Goal: Task Accomplishment & Management: Complete application form

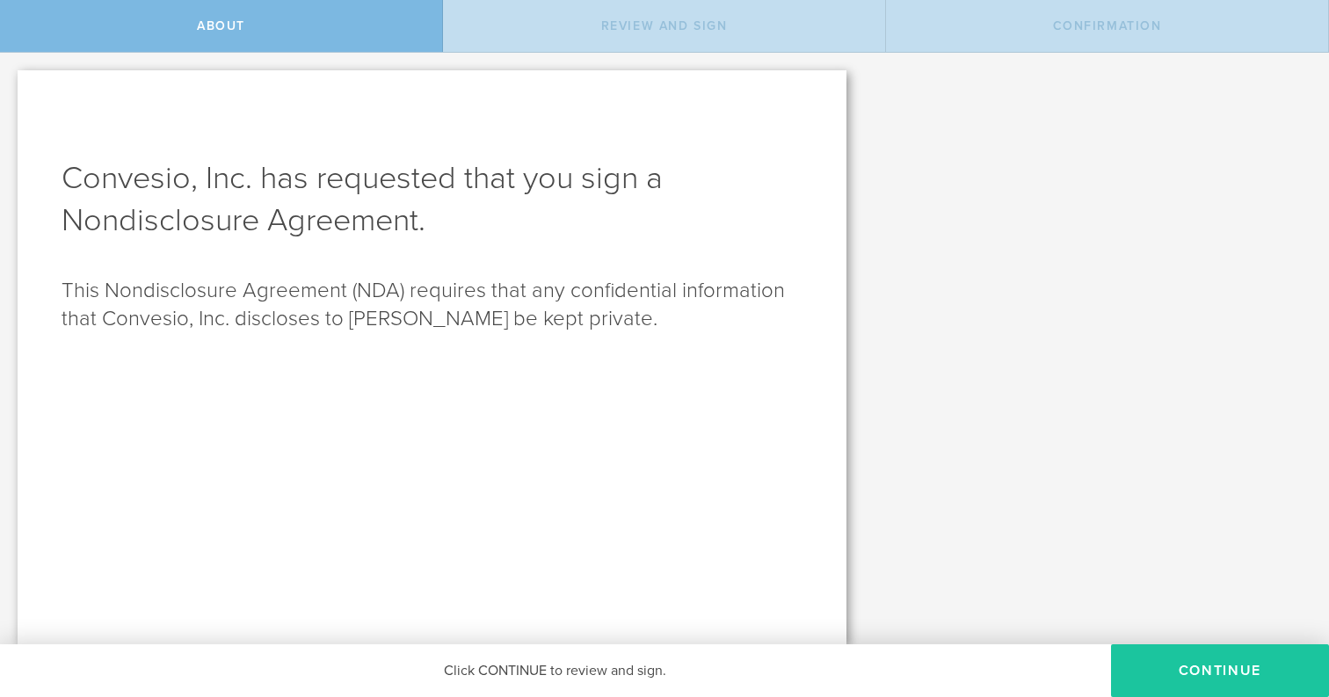
click at [1206, 664] on button "Continue" at bounding box center [1220, 670] width 218 height 53
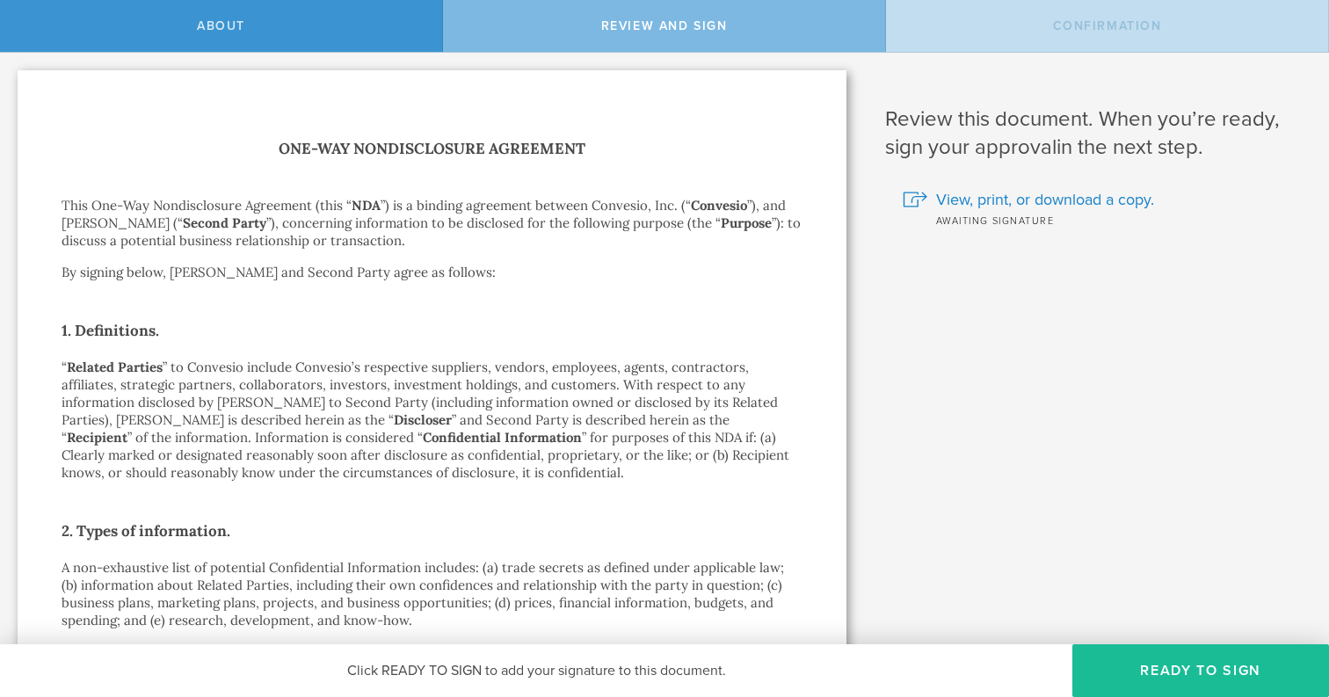
scroll to position [22, 0]
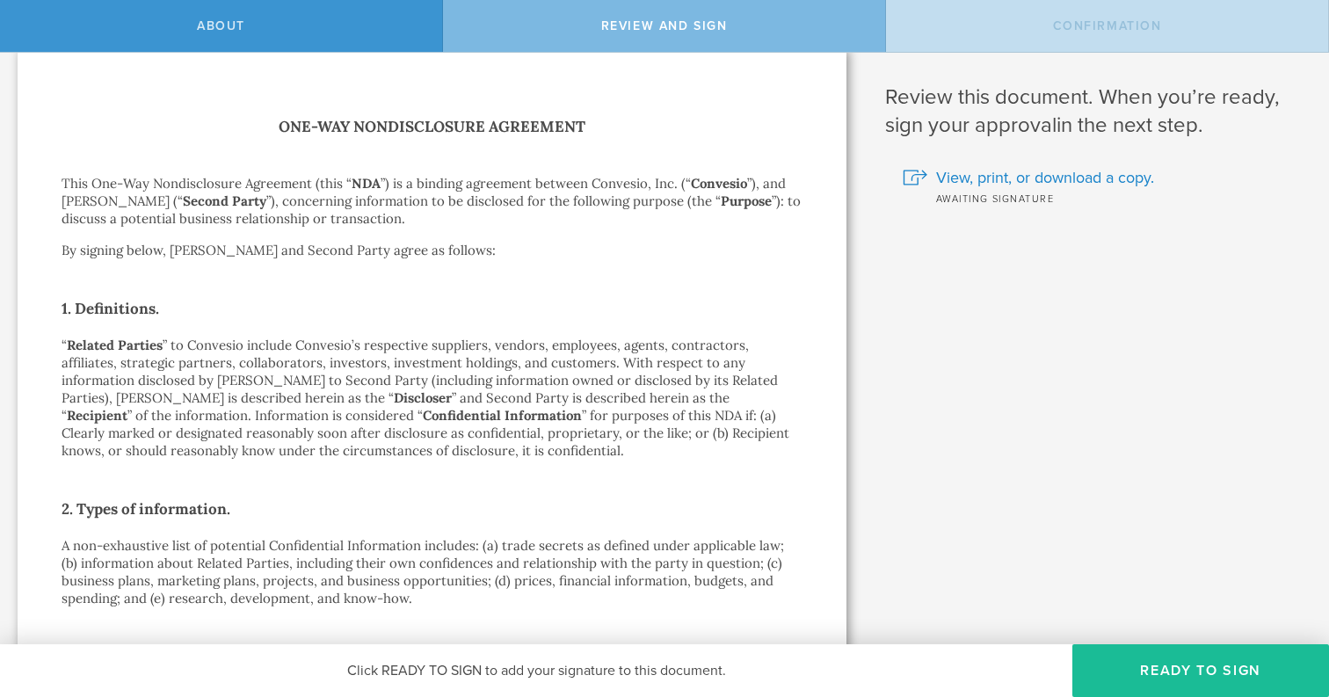
click at [476, 384] on p "“ Related Parties ” to Convesio include Convesio’s respective suppliers, vendor…" at bounding box center [432, 398] width 741 height 123
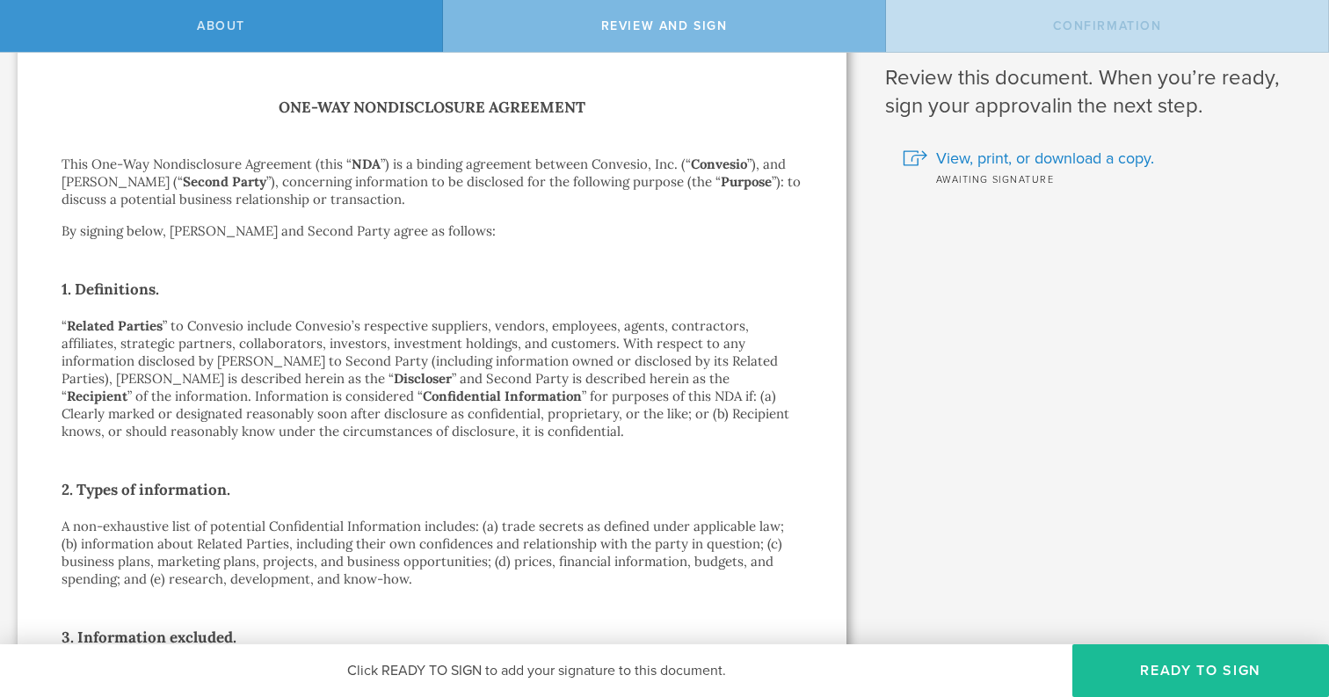
scroll to position [50, 0]
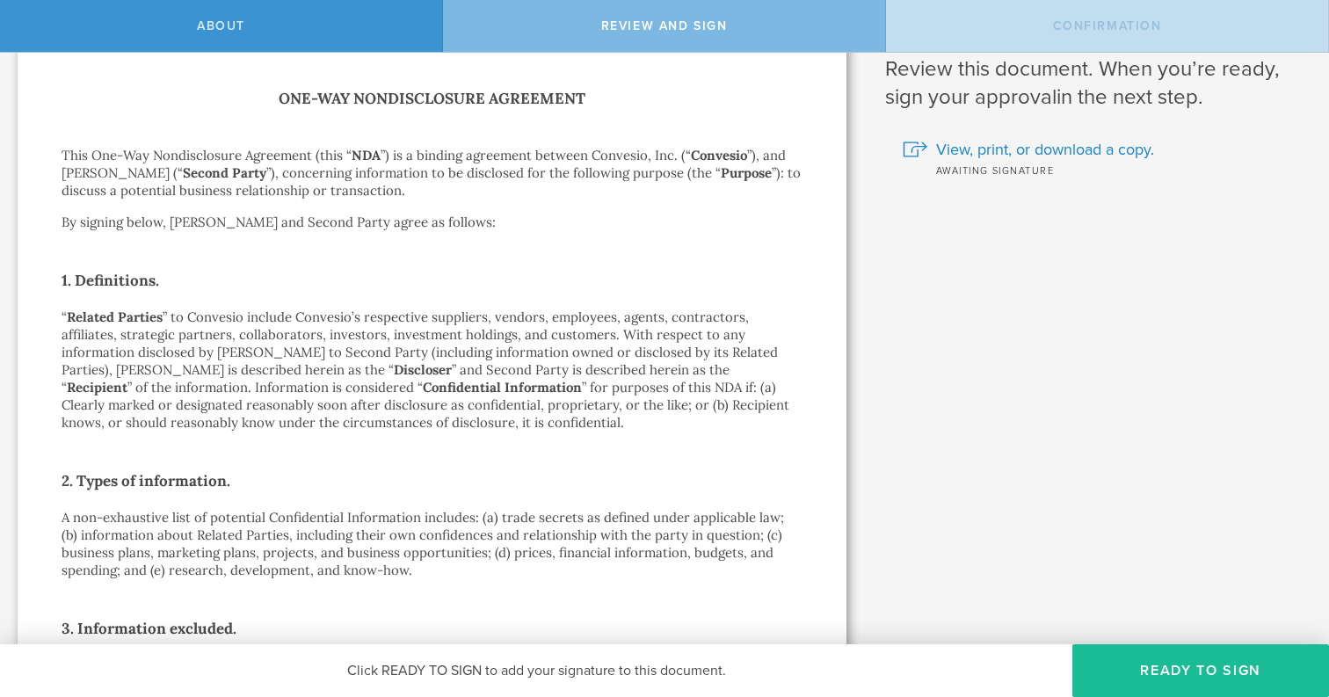
click at [476, 384] on p "“ Related Parties ” to Convesio include Convesio’s respective suppliers, vendor…" at bounding box center [432, 370] width 741 height 123
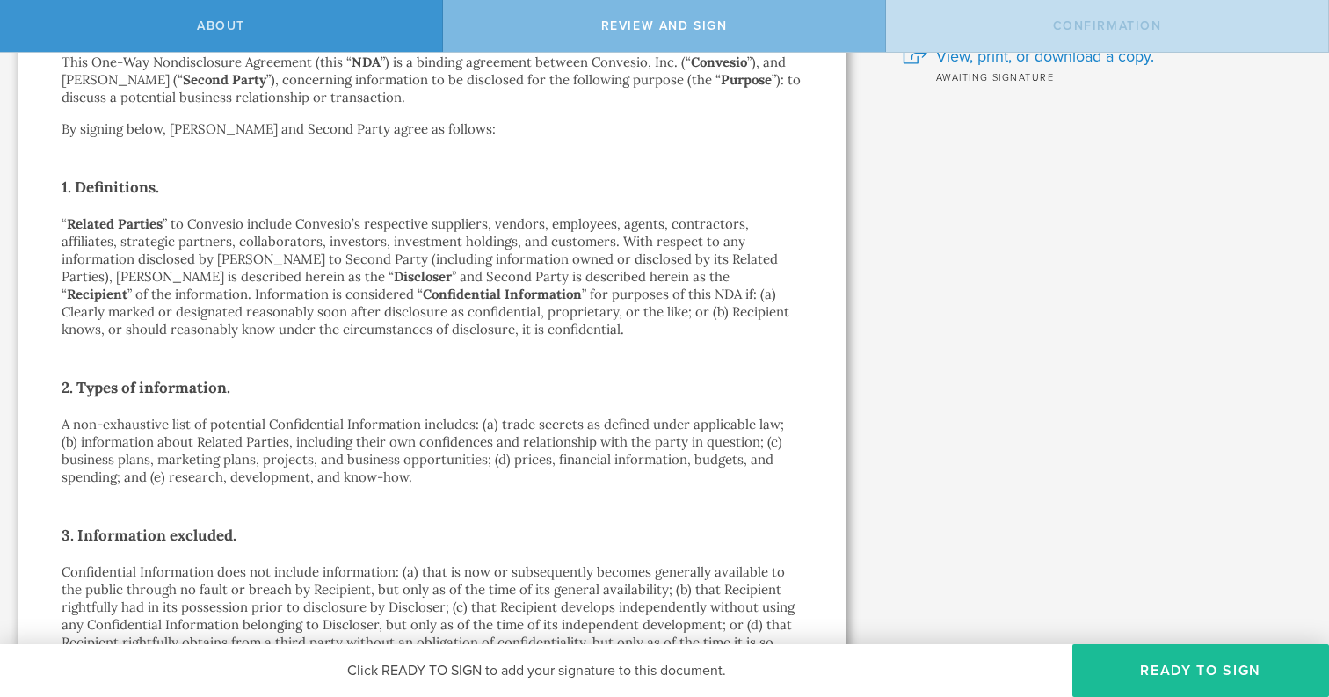
scroll to position [161, 0]
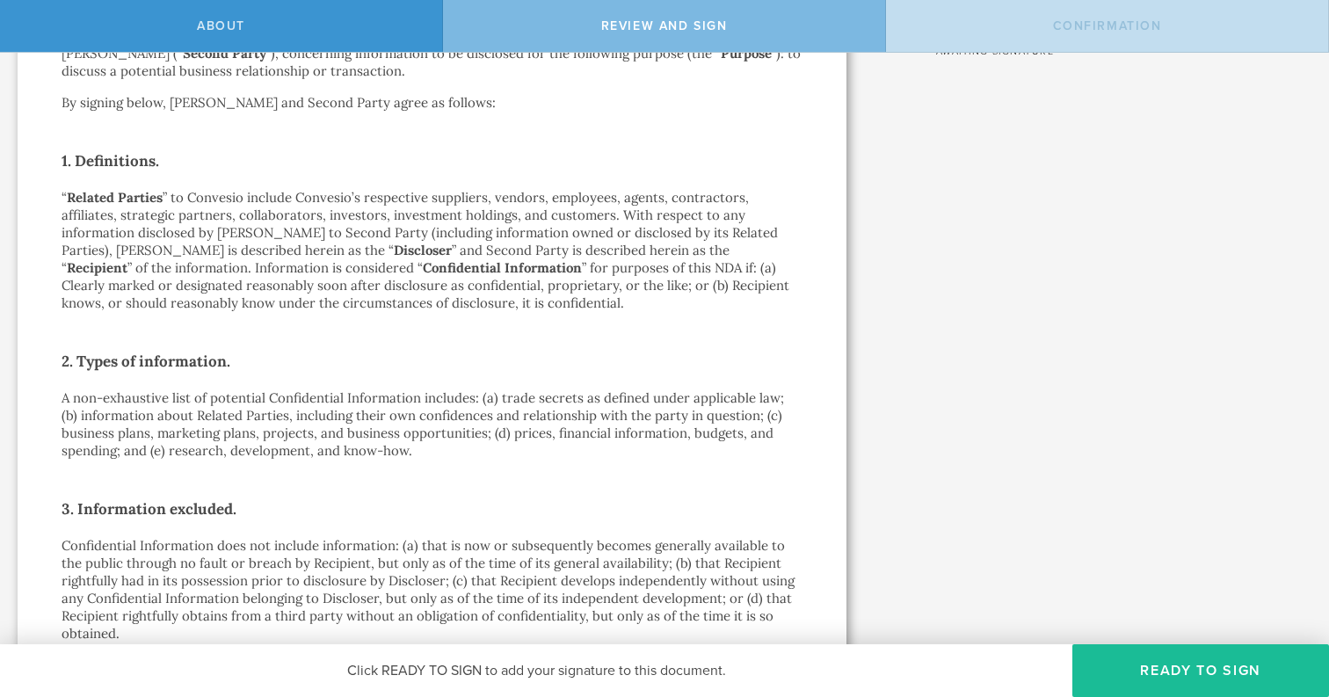
click at [478, 357] on h2 "2. Types of information." at bounding box center [432, 361] width 741 height 28
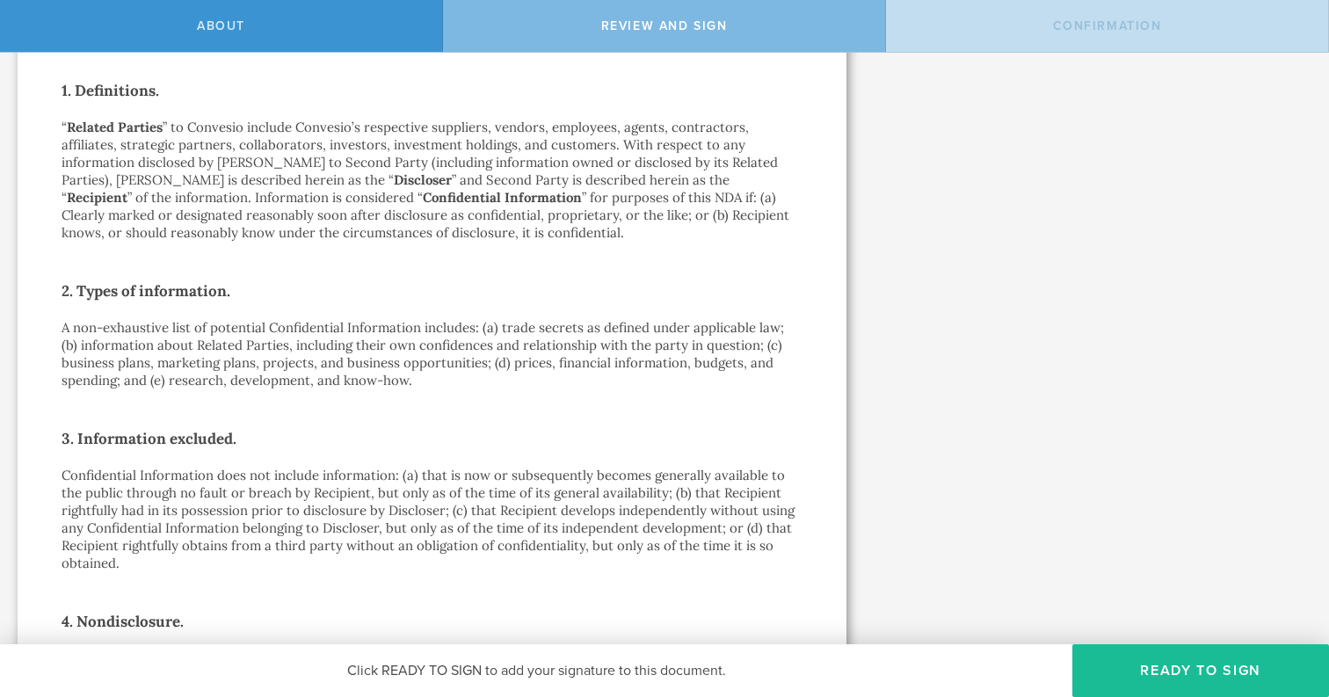
scroll to position [244, 0]
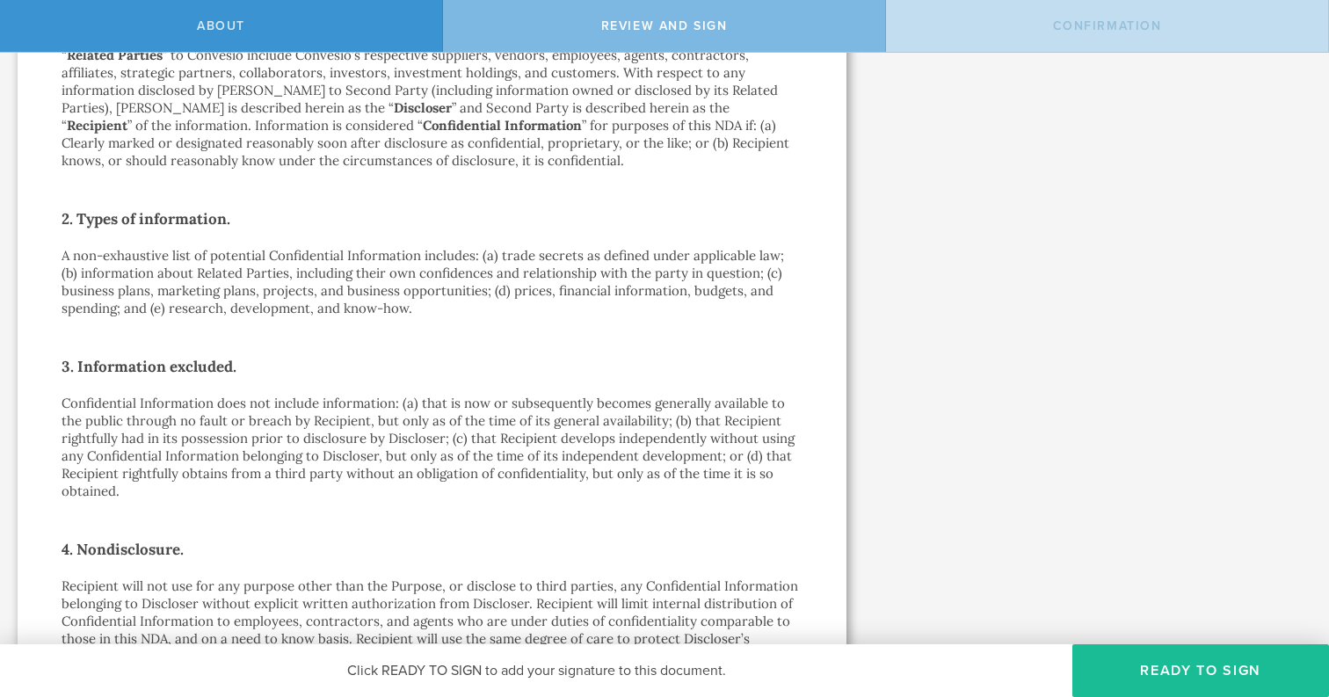
scroll to position [313, 0]
click at [460, 396] on p "Confidential Information does not include information: (a) that is now or subse…" at bounding box center [432, 446] width 741 height 105
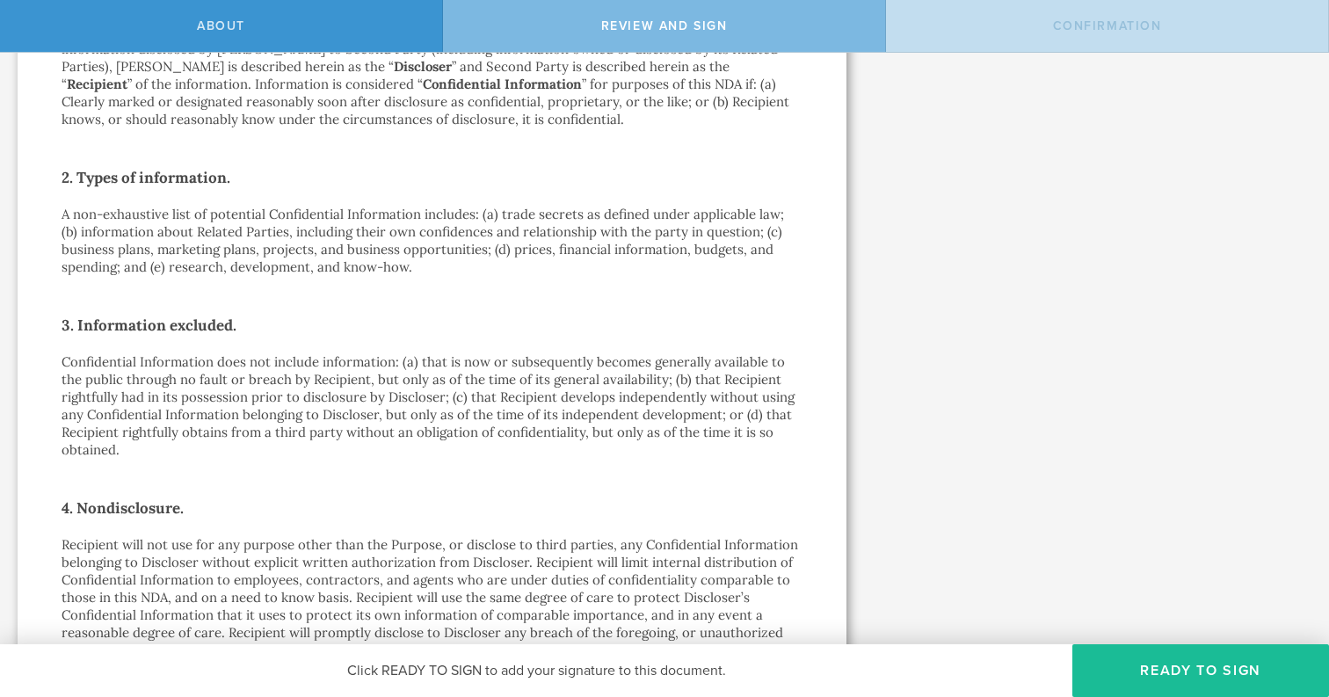
scroll to position [355, 0]
click at [456, 438] on p "Confidential Information does not include information: (a) that is now or subse…" at bounding box center [432, 404] width 741 height 105
click at [456, 450] on p "Confidential Information does not include information: (a) that is now or subse…" at bounding box center [432, 404] width 741 height 105
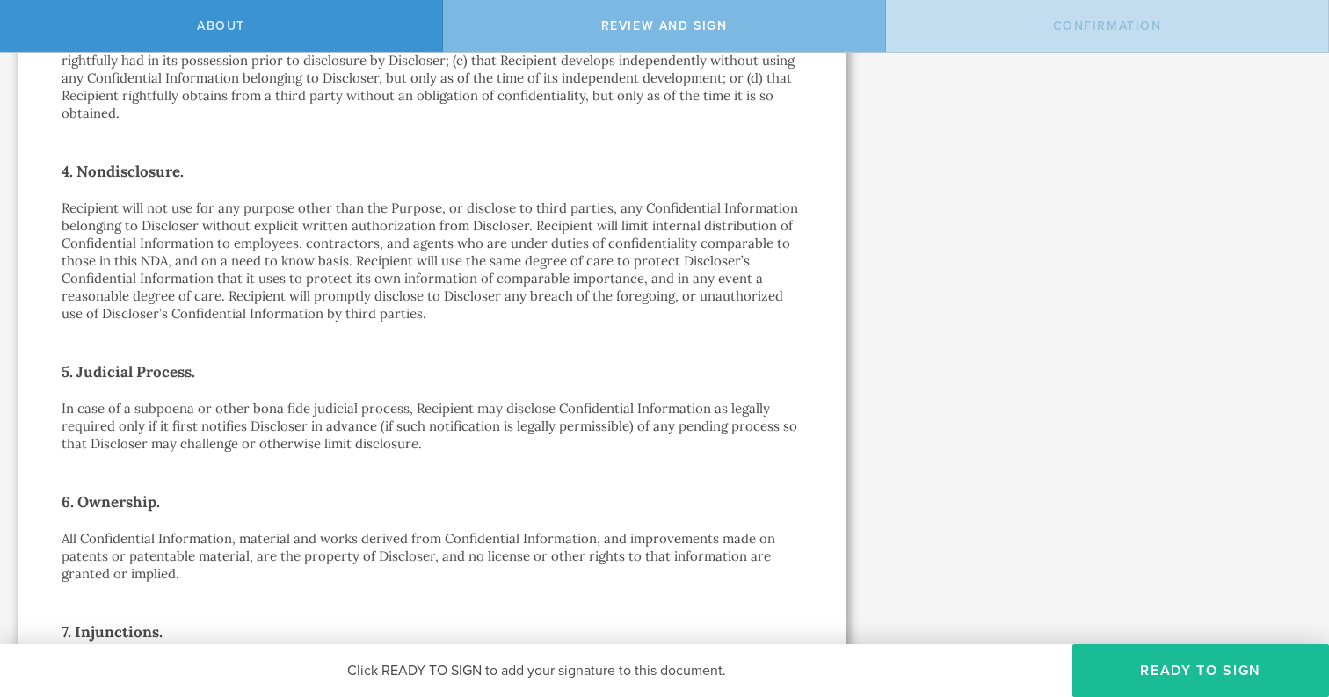
scroll to position [687, 0]
click at [456, 450] on p "In case of a subpoena or other bona fide judicial process, Recipient may disclo…" at bounding box center [432, 429] width 741 height 53
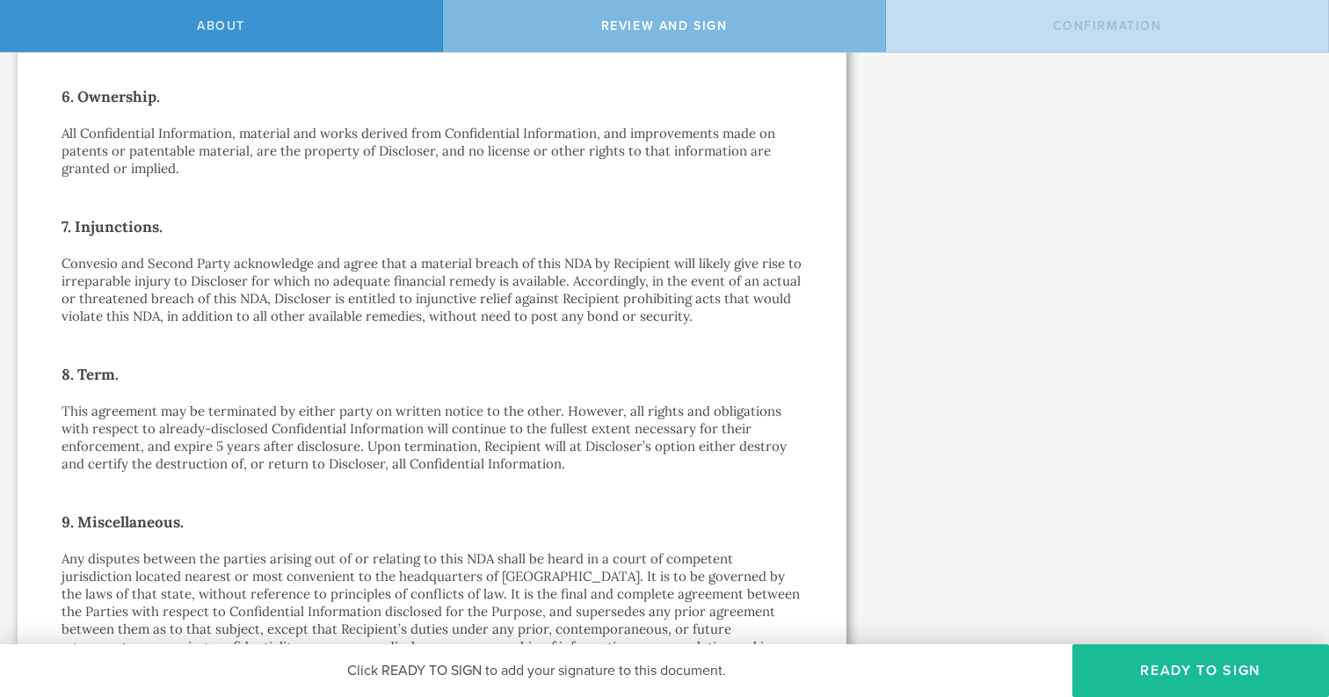
scroll to position [1073, 0]
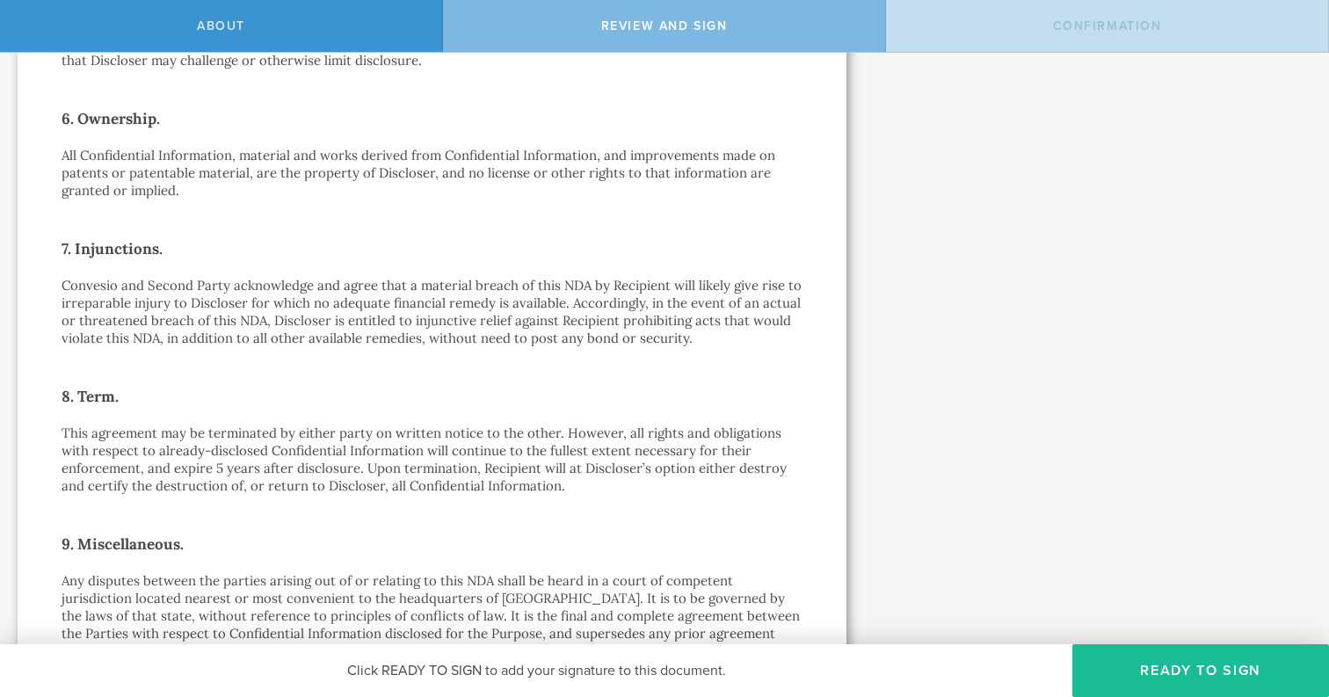
click at [453, 366] on div "One-Way Nondisclosure Agreement This One-Way Nondisclosure Agreement (this “ ND…" at bounding box center [432, 18] width 741 height 1911
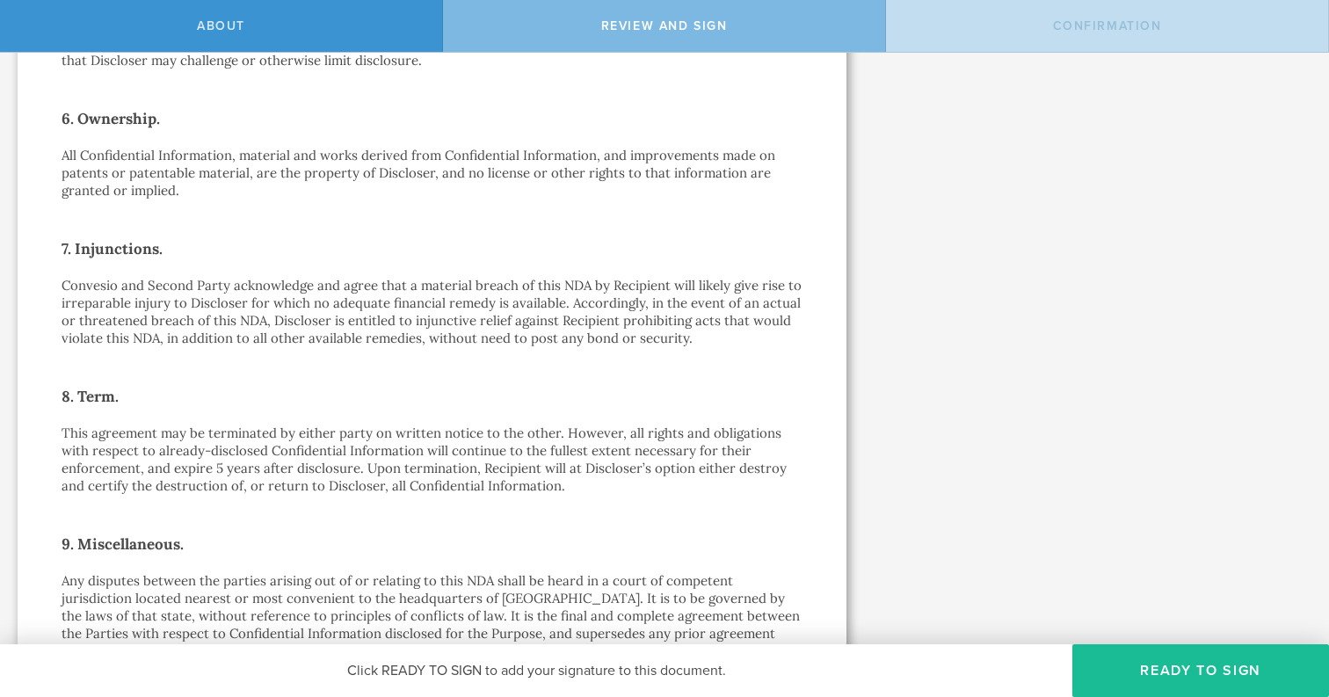
click at [453, 366] on div "One-Way Nondisclosure Agreement This One-Way Nondisclosure Agreement (this “ ND…" at bounding box center [432, 18] width 741 height 1911
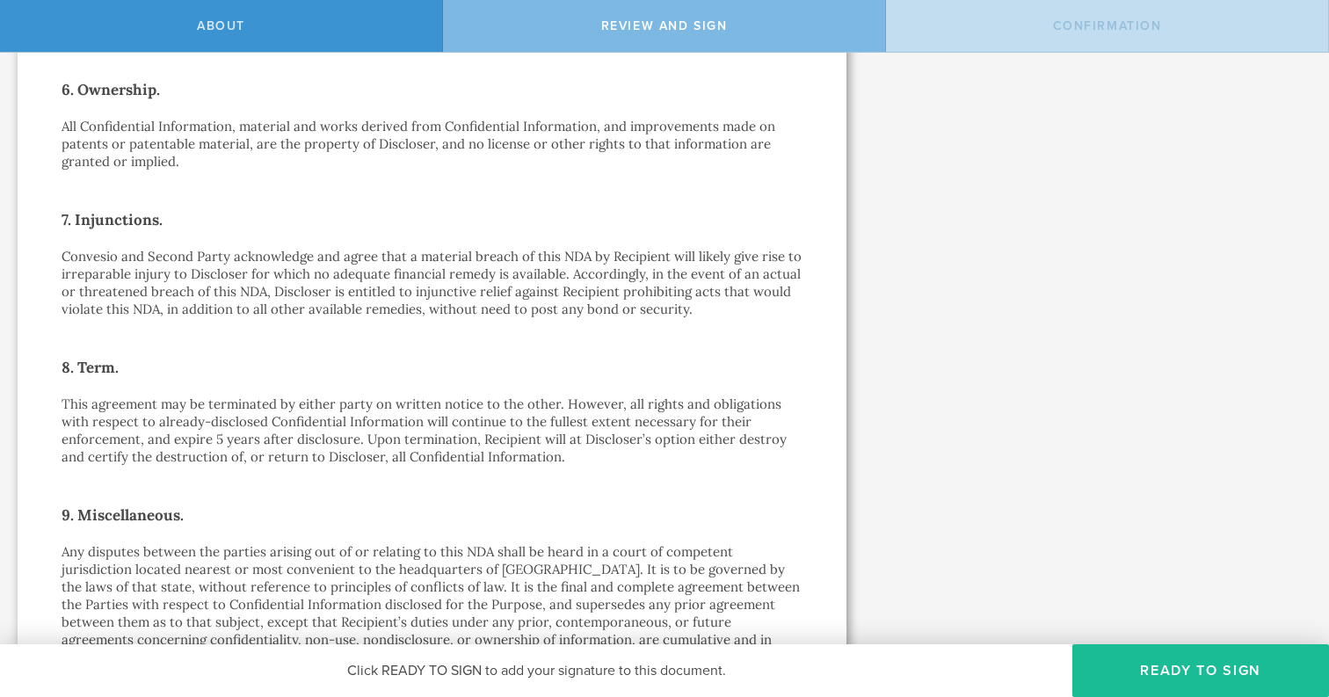
scroll to position [1106, 0]
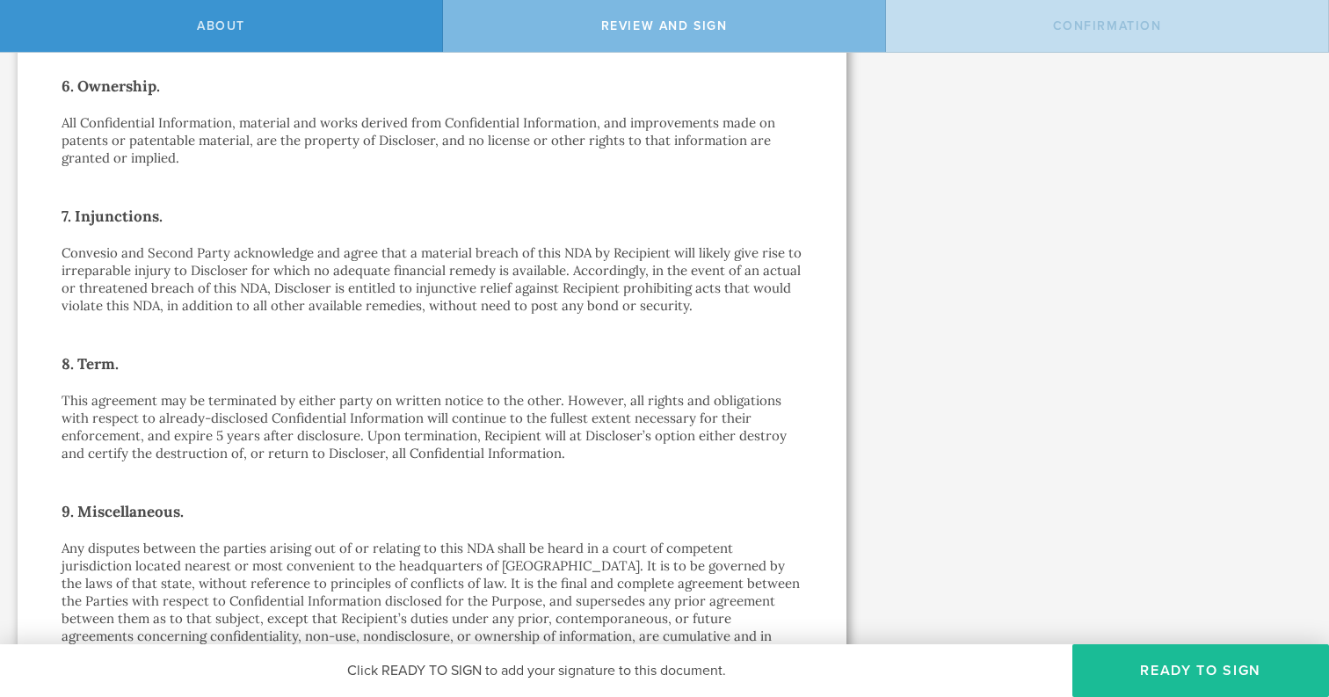
click at [453, 366] on h2 "8. Term." at bounding box center [432, 364] width 741 height 28
click at [453, 350] on h2 "8. Term." at bounding box center [432, 364] width 741 height 28
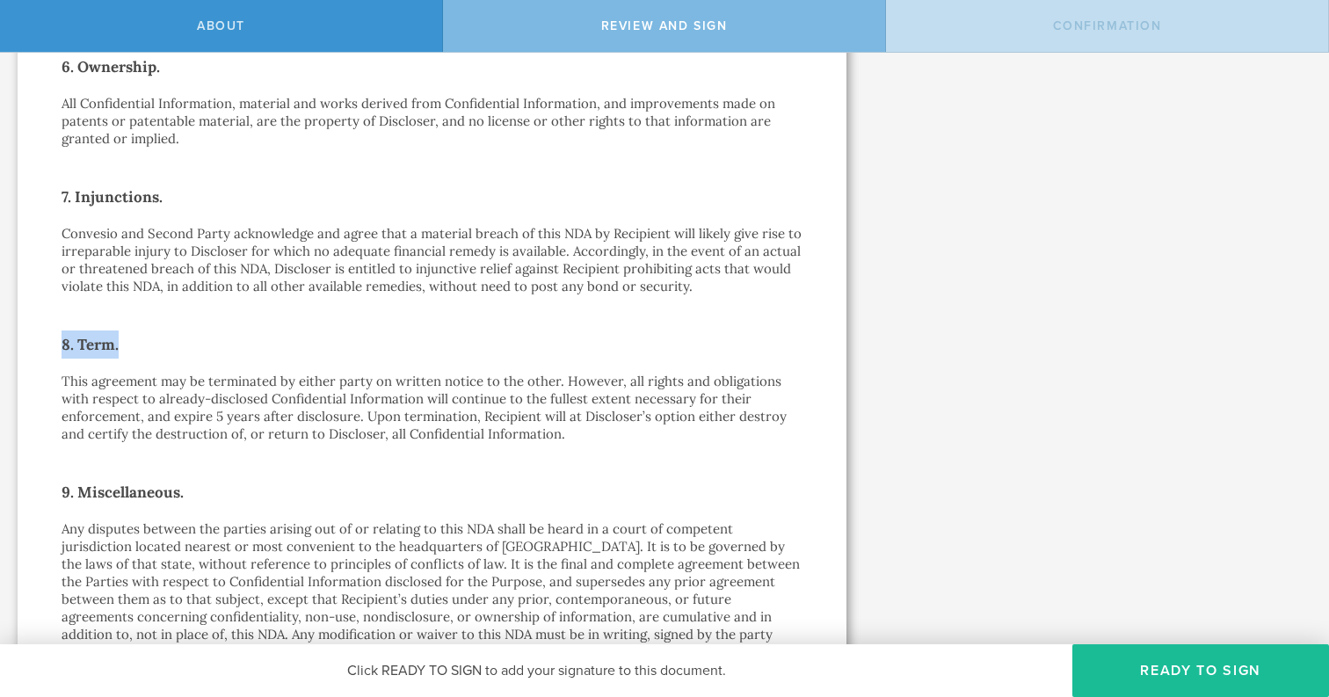
click at [453, 350] on h2 "8. Term." at bounding box center [432, 344] width 741 height 28
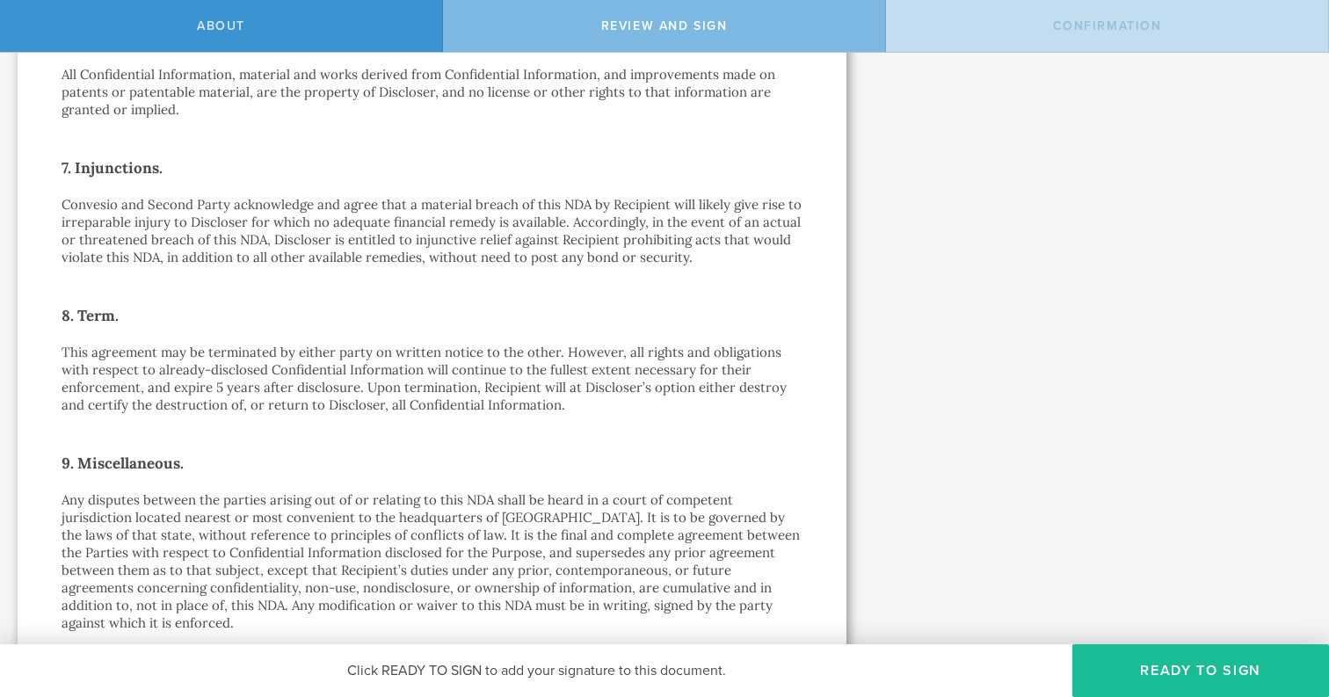
scroll to position [1155, 0]
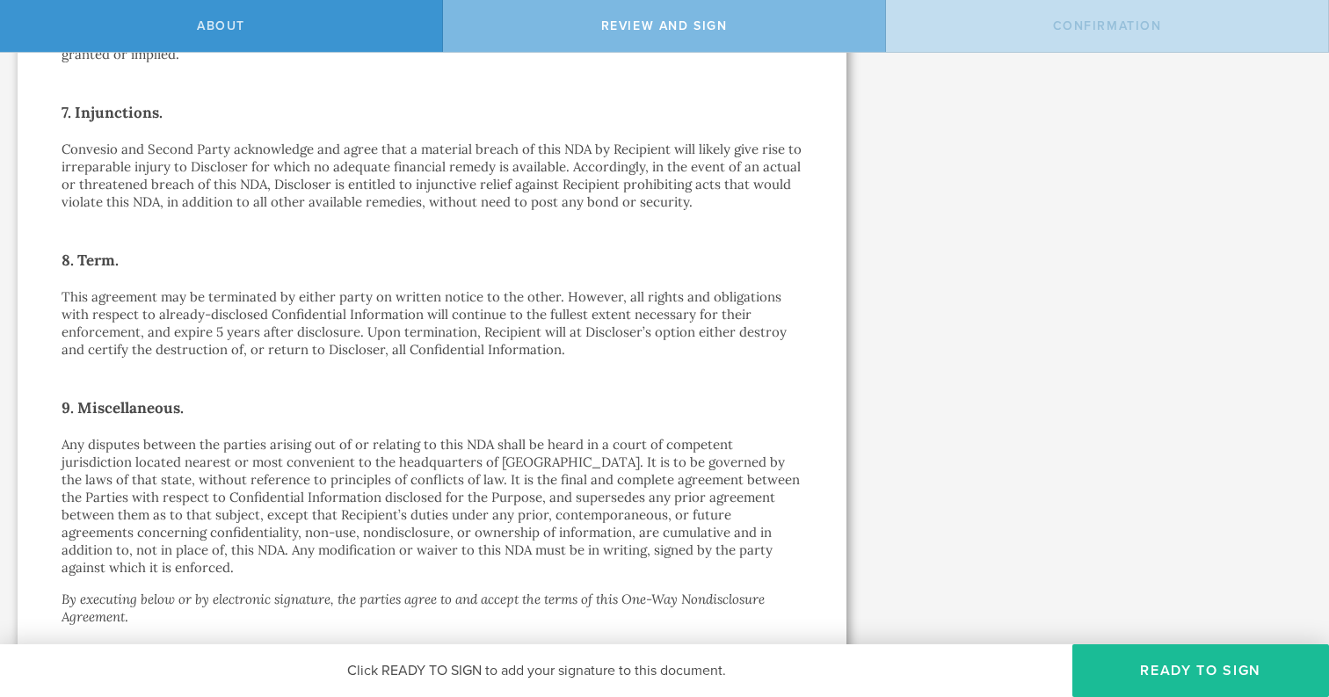
scroll to position [1216, 0]
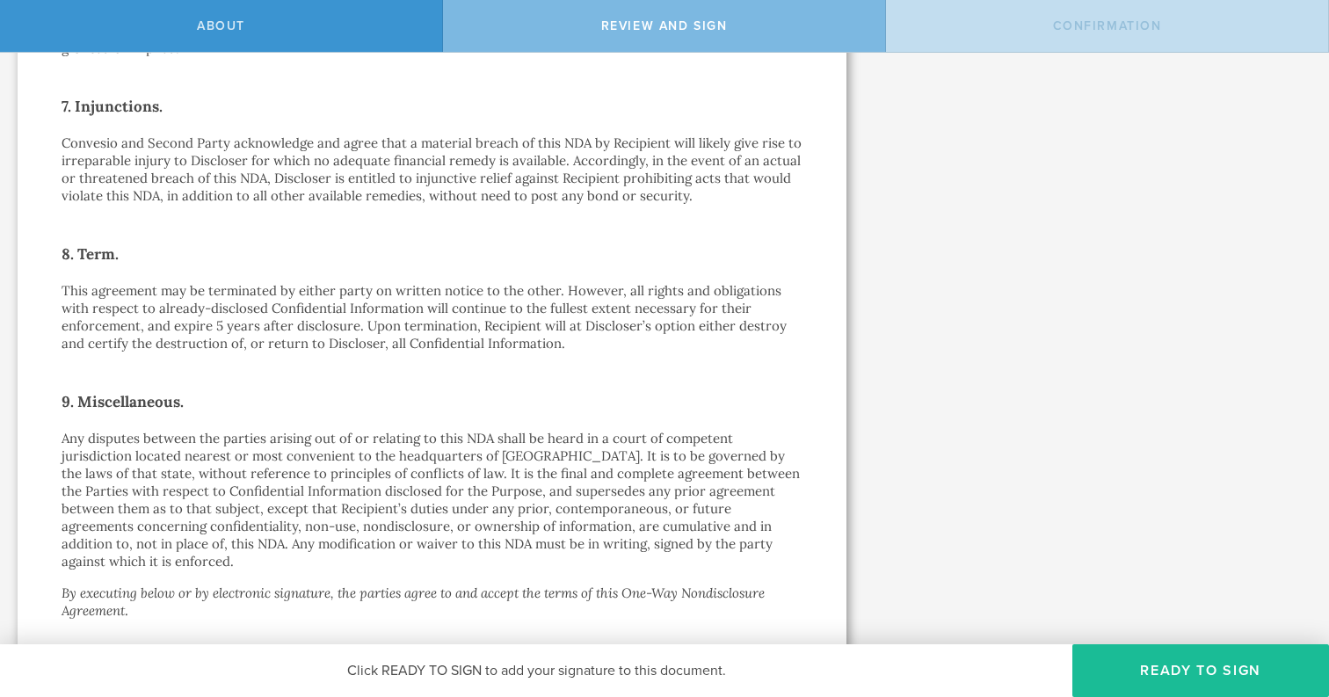
click at [470, 389] on h2 "9. Miscellaneous." at bounding box center [432, 402] width 741 height 28
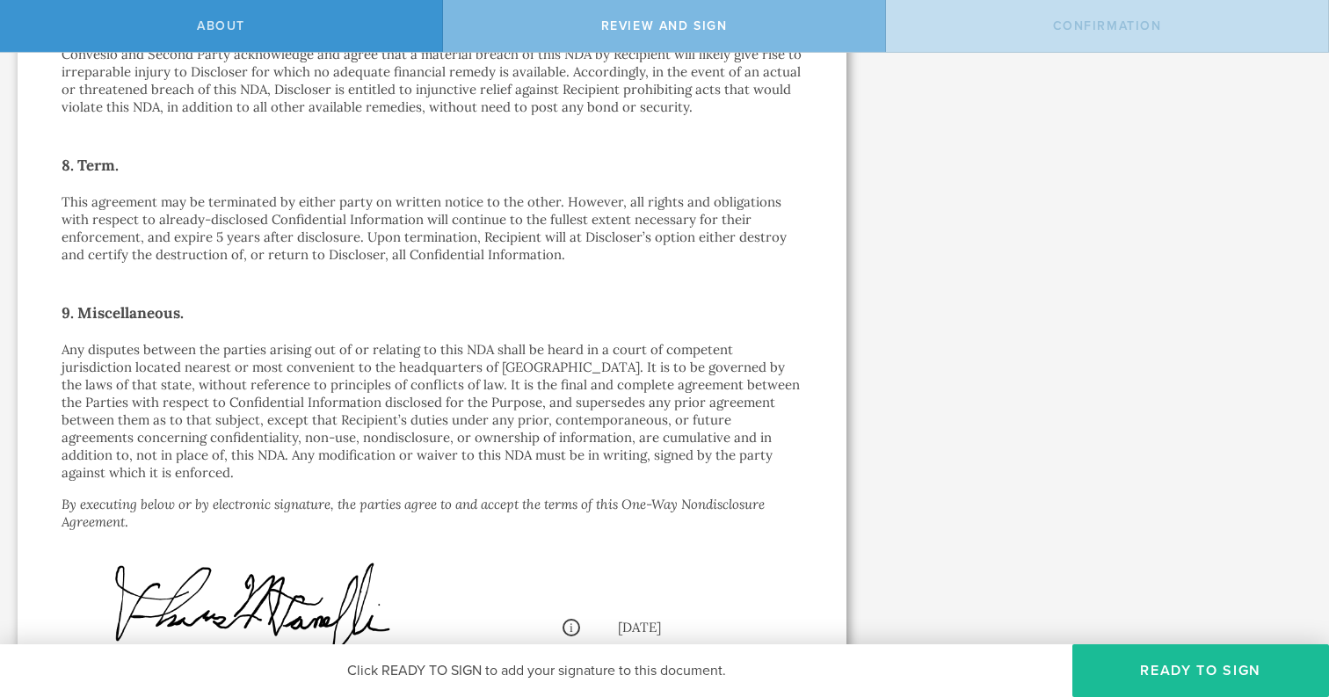
scroll to position [1305, 0]
click at [465, 321] on h2 "9. Miscellaneous." at bounding box center [432, 312] width 741 height 28
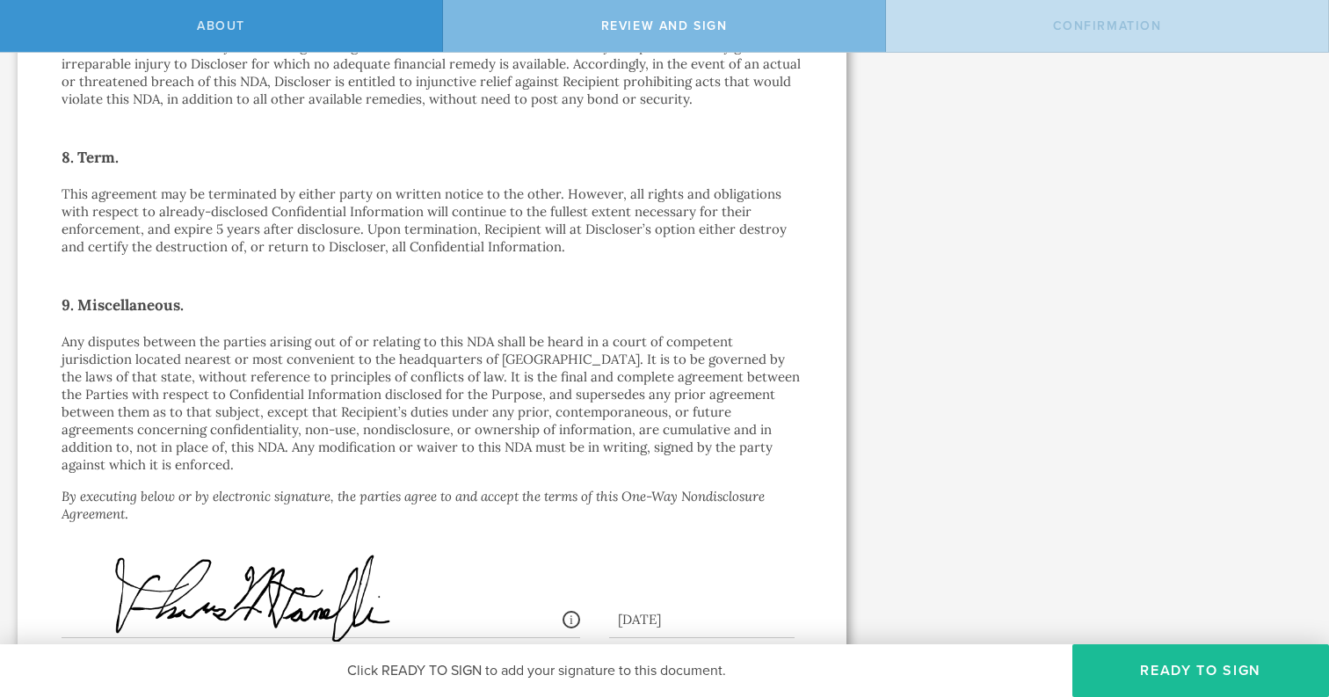
click at [468, 295] on h2 "9. Miscellaneous." at bounding box center [432, 305] width 741 height 28
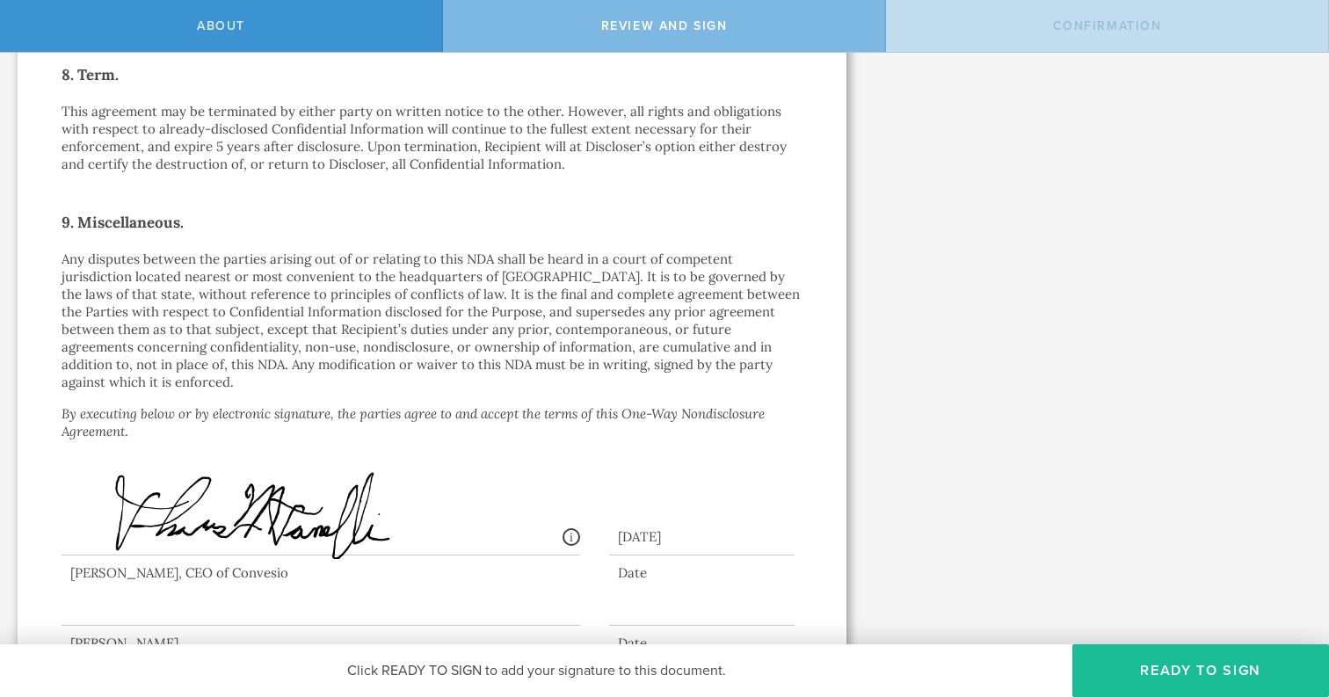
scroll to position [1450, 0]
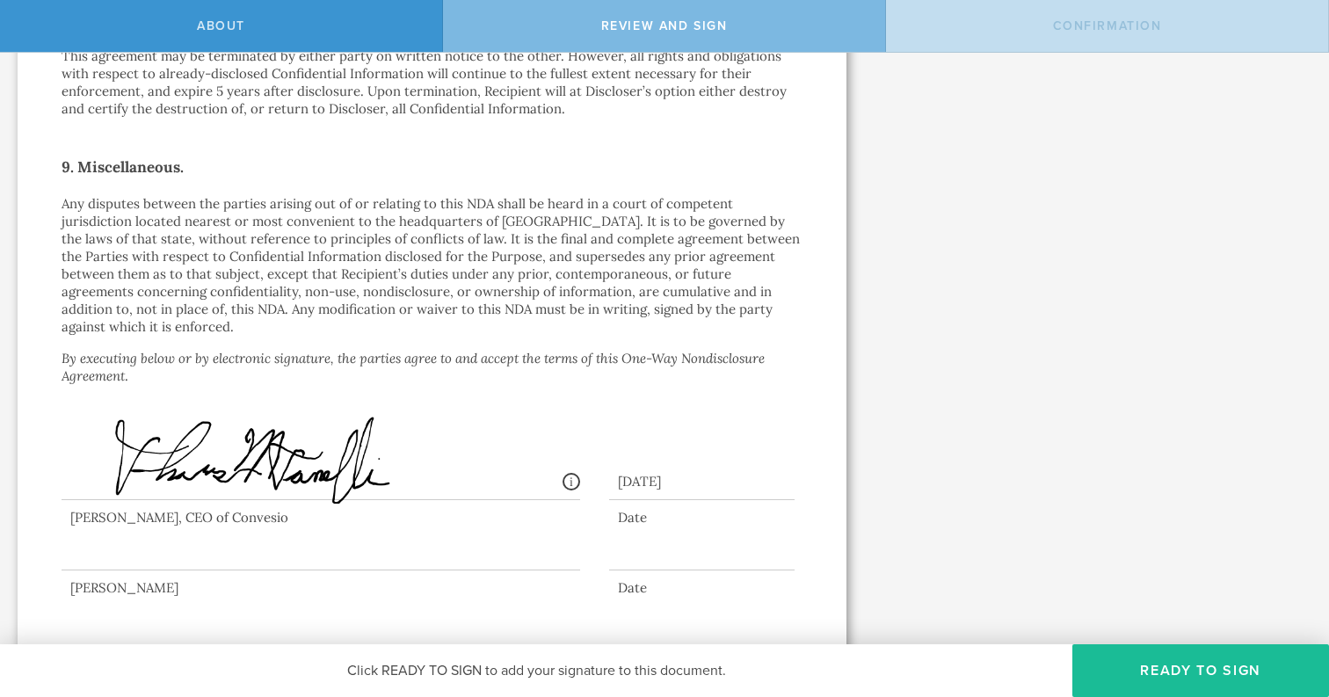
click at [284, 523] on div at bounding box center [321, 535] width 519 height 70
click at [255, 542] on div at bounding box center [321, 535] width 519 height 70
click at [234, 544] on div at bounding box center [321, 535] width 519 height 70
click at [1151, 668] on button "Ready to Sign" at bounding box center [1200, 670] width 257 height 53
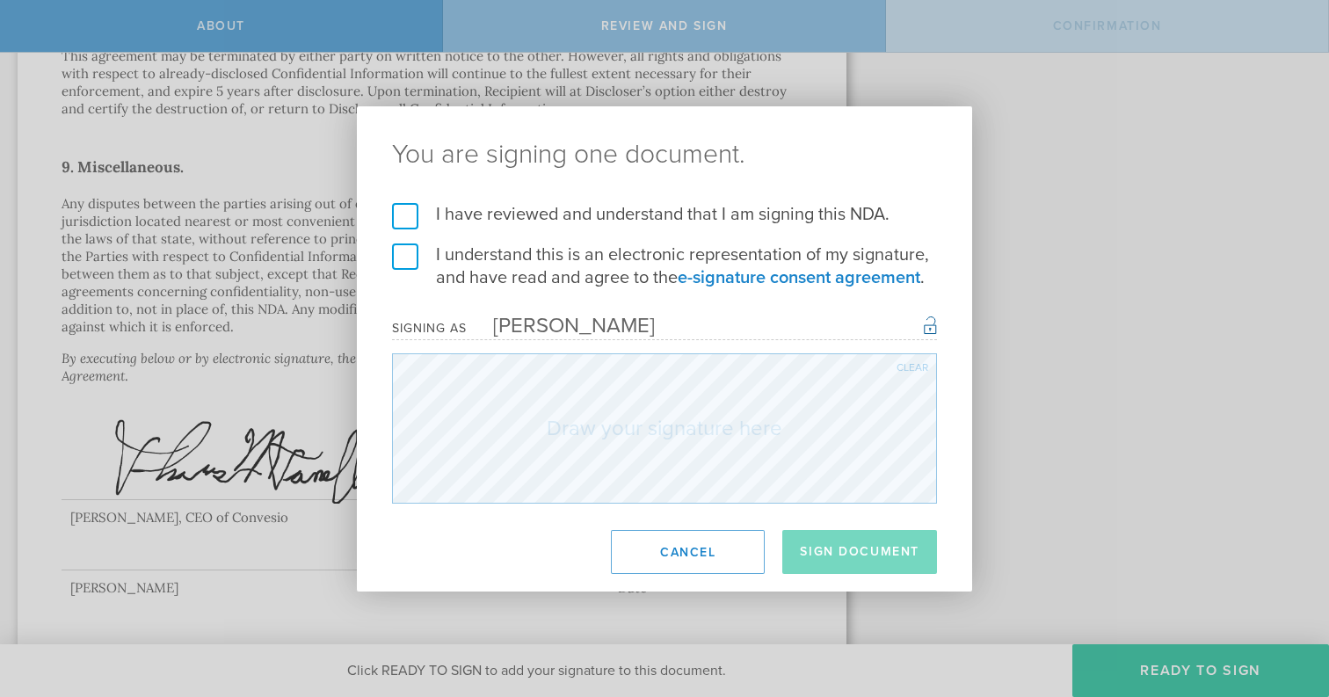
click at [553, 217] on label "I have reviewed and understand that I am signing this NDA." at bounding box center [664, 214] width 545 height 23
click at [0, 0] on input "I have reviewed and understand that I am signing this NDA." at bounding box center [0, 0] width 0 height 0
click at [501, 259] on label "I understand this is an electronic representation of my signature, and have rea…" at bounding box center [664, 266] width 545 height 46
click at [0, 0] on input "I understand this is an electronic representation of my signature, and have rea…" at bounding box center [0, 0] width 0 height 0
click at [556, 334] on div "[PERSON_NAME]" at bounding box center [561, 325] width 188 height 25
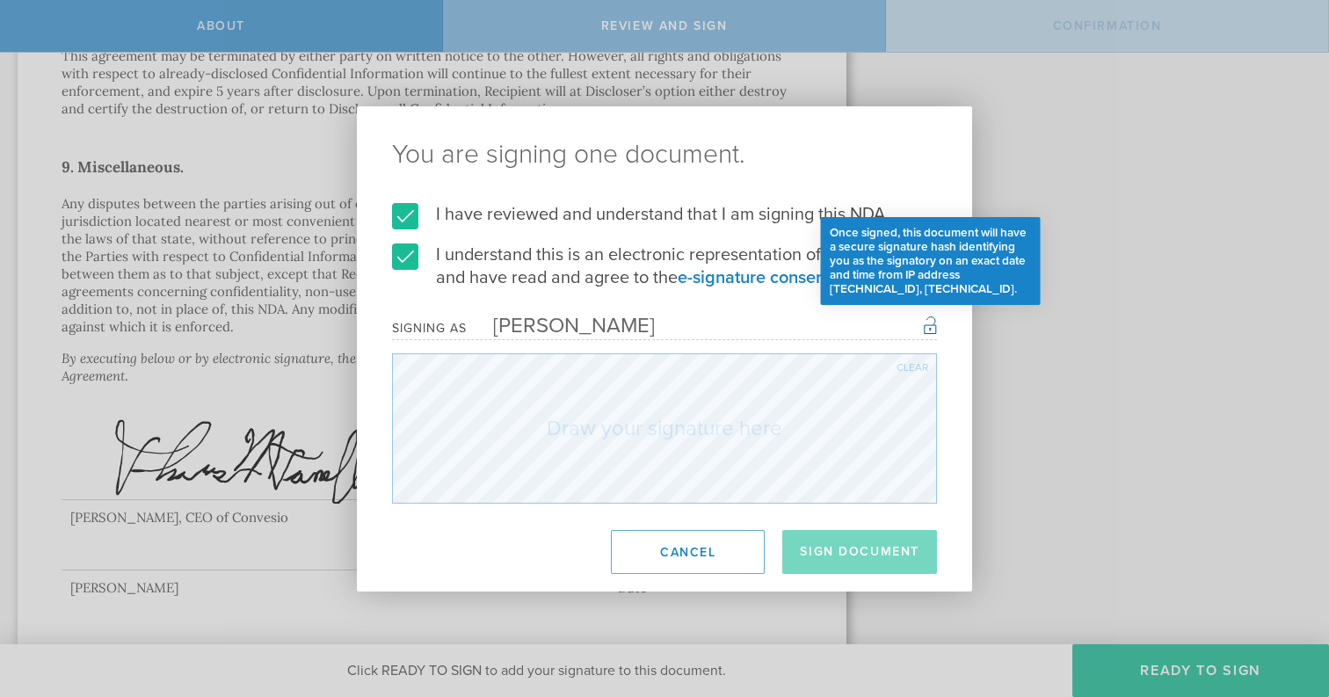
click at [928, 329] on div "Once signed, this document will have a secure signature hash identifying you as…" at bounding box center [930, 324] width 13 height 21
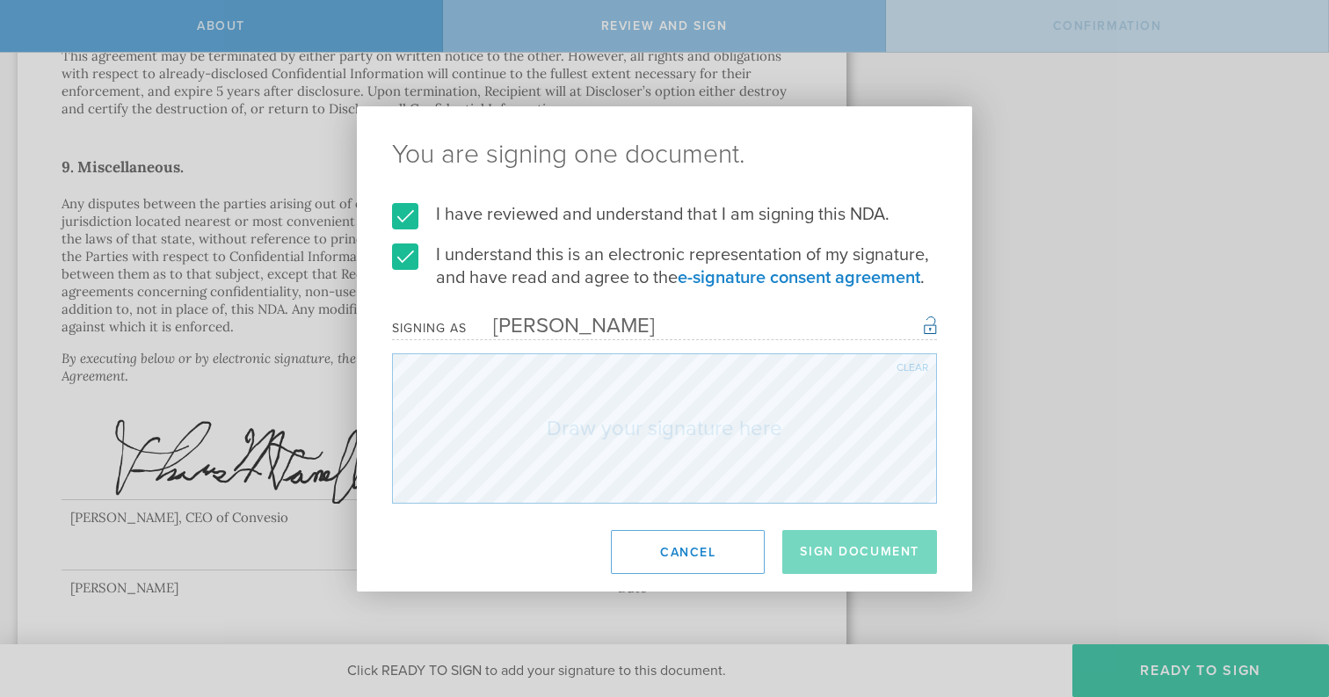
click at [938, 330] on div "I have reviewed and understand that I am signing this NDA. I understand this is…" at bounding box center [664, 353] width 615 height 301
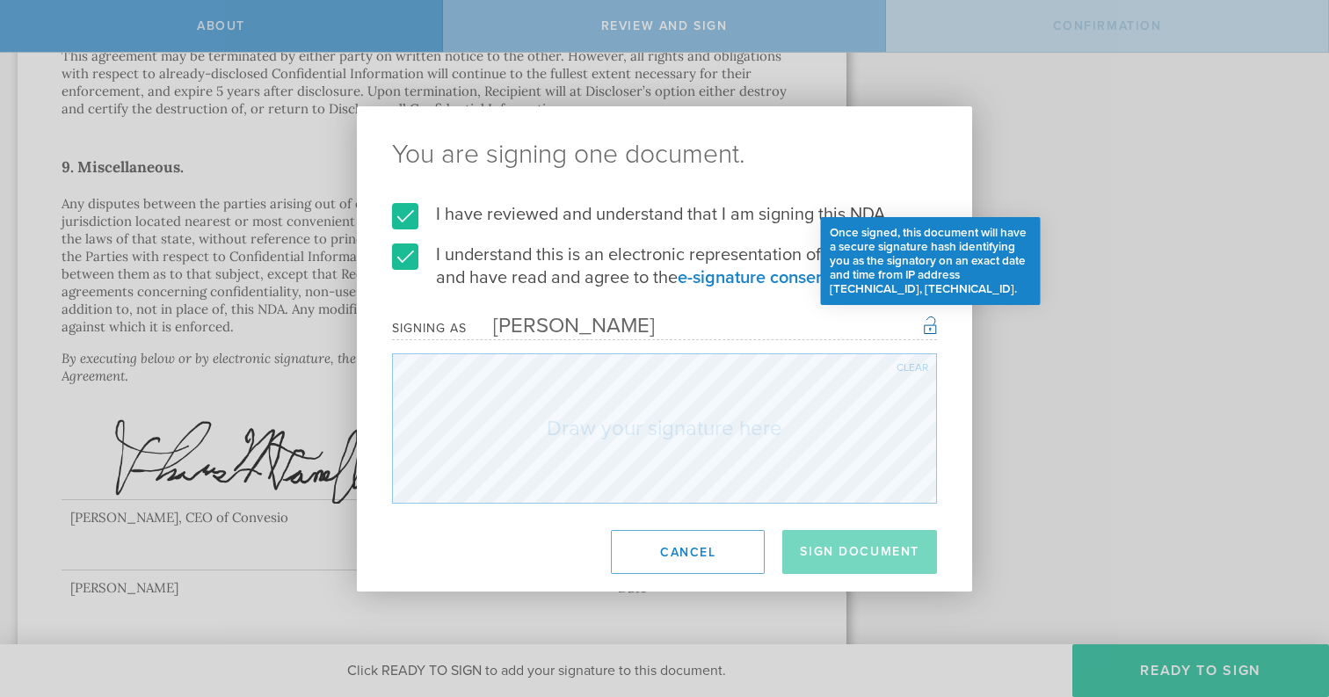
click at [931, 329] on div "Once signed, this document will have a secure signature hash identifying you as…" at bounding box center [930, 324] width 13 height 21
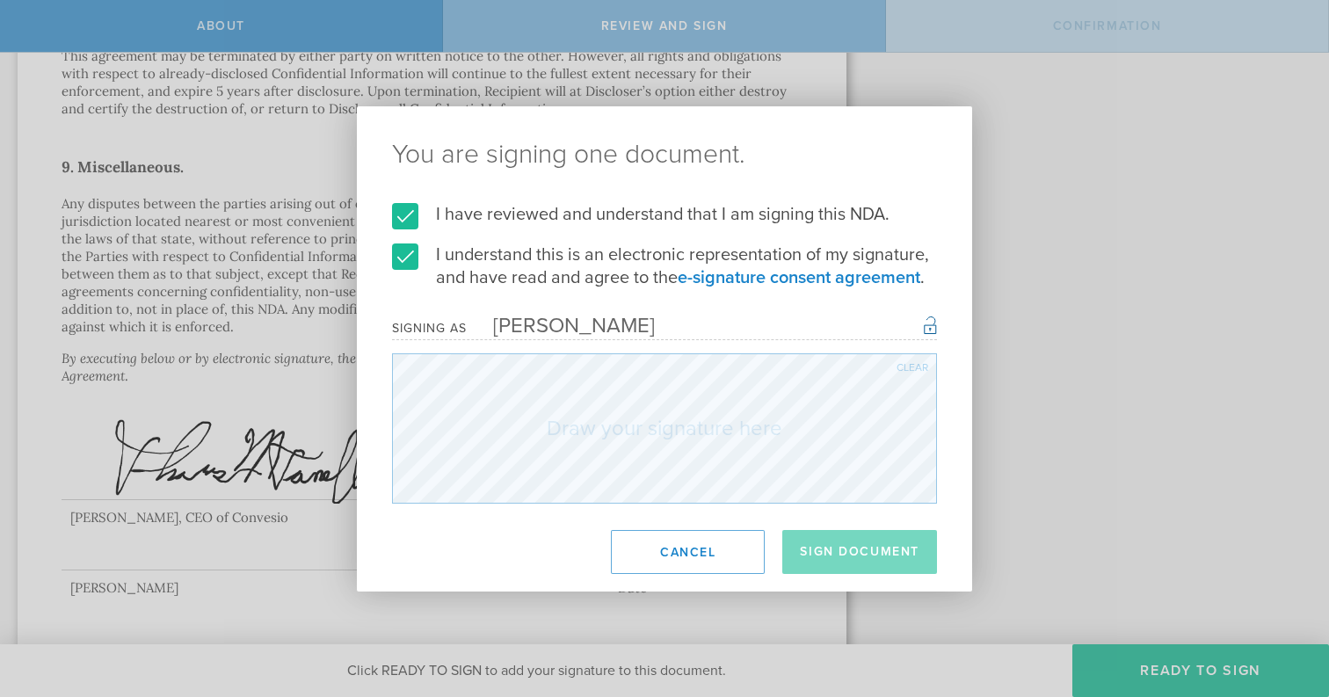
click at [596, 326] on div "[PERSON_NAME]" at bounding box center [561, 325] width 188 height 25
click at [831, 548] on button "Sign Document" at bounding box center [859, 552] width 155 height 44
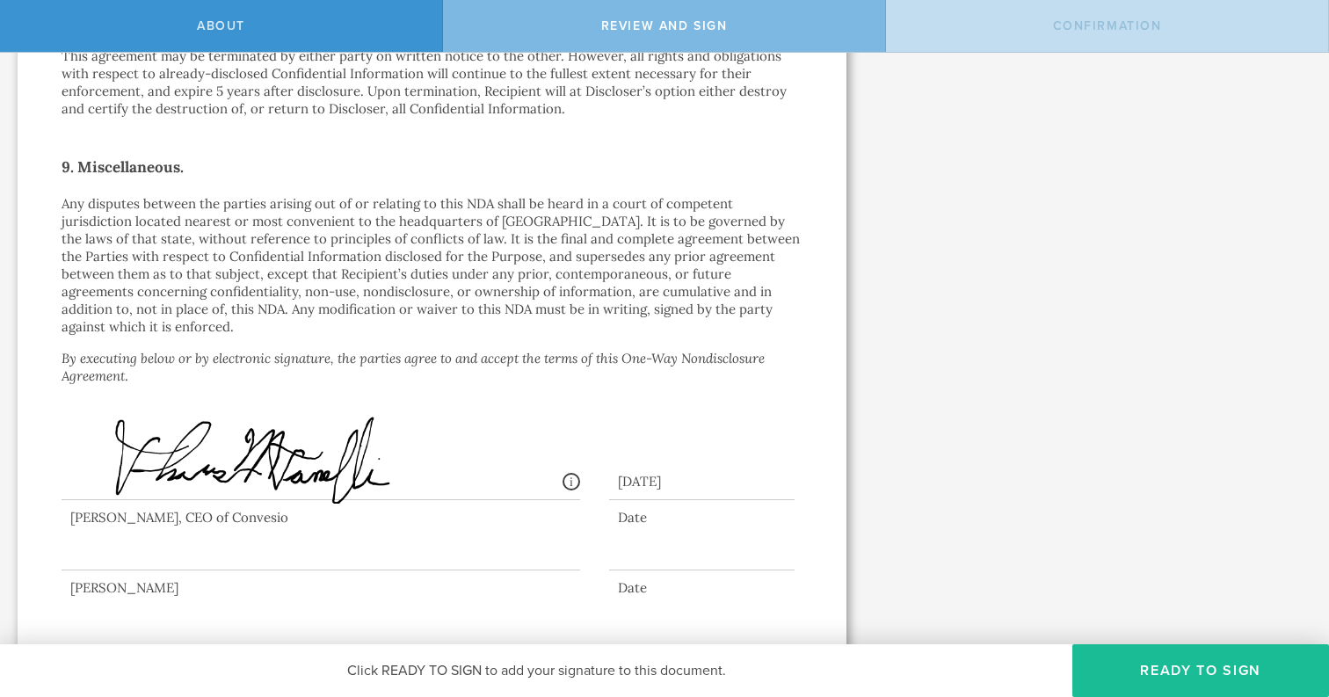
scroll to position [0, 0]
